Goal: Information Seeking & Learning: Learn about a topic

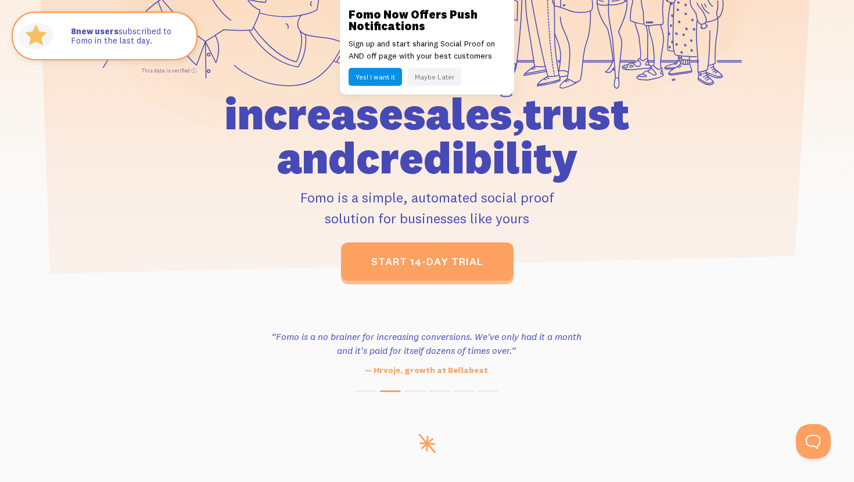
click at [436, 74] on button "Maybe Later" at bounding box center [434, 77] width 53 height 18
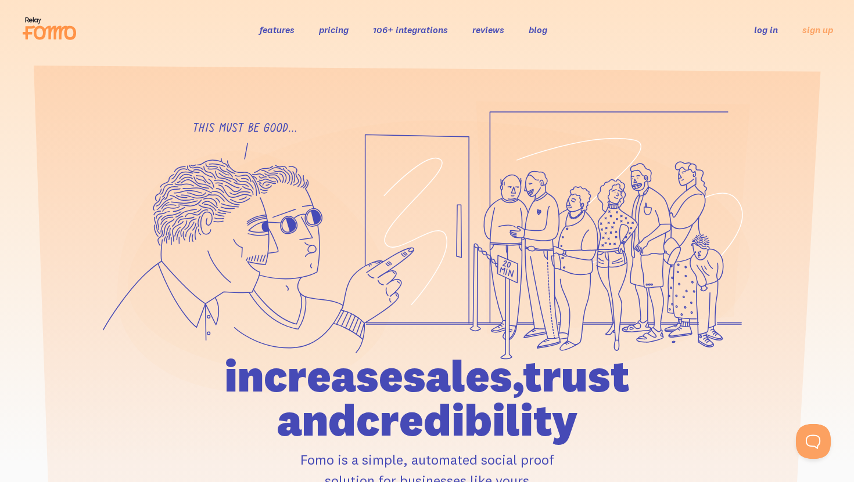
click at [338, 30] on link "pricing" at bounding box center [334, 30] width 30 height 12
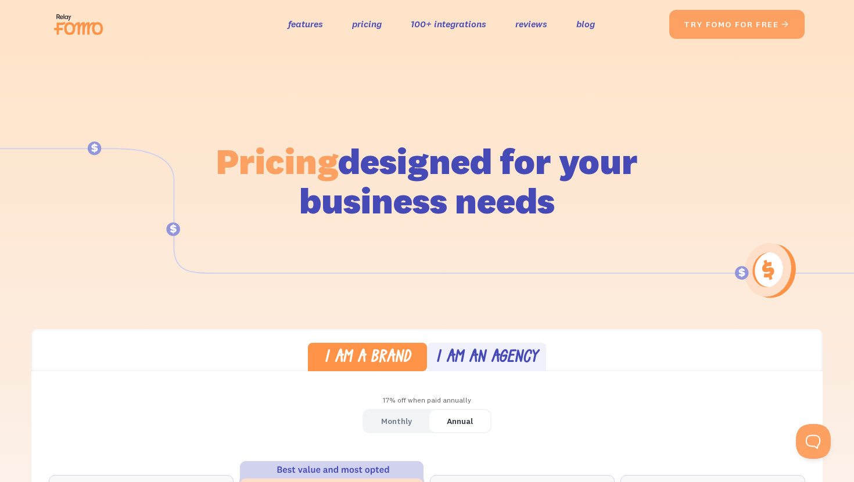
click at [78, 26] on img at bounding box center [81, 24] width 65 height 37
